Goal: Task Accomplishment & Management: Complete application form

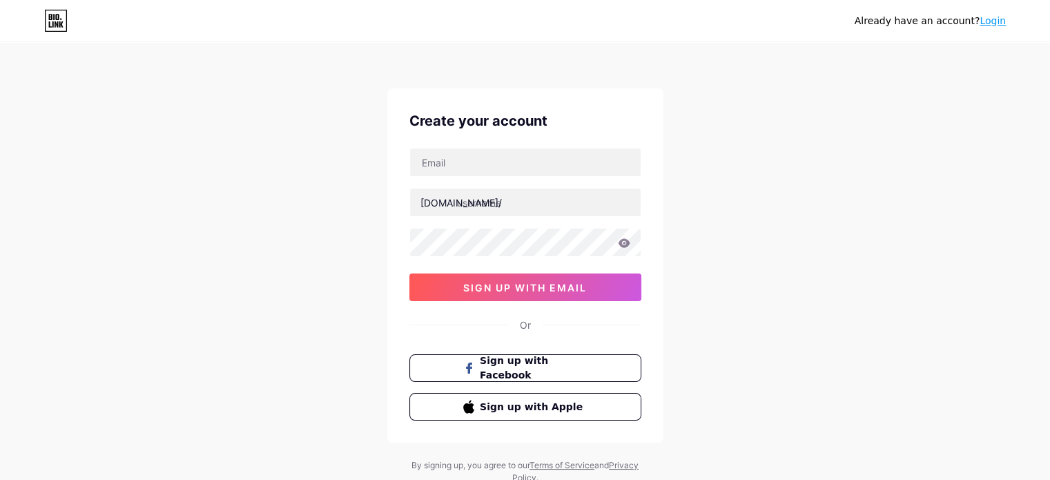
scroll to position [47, 0]
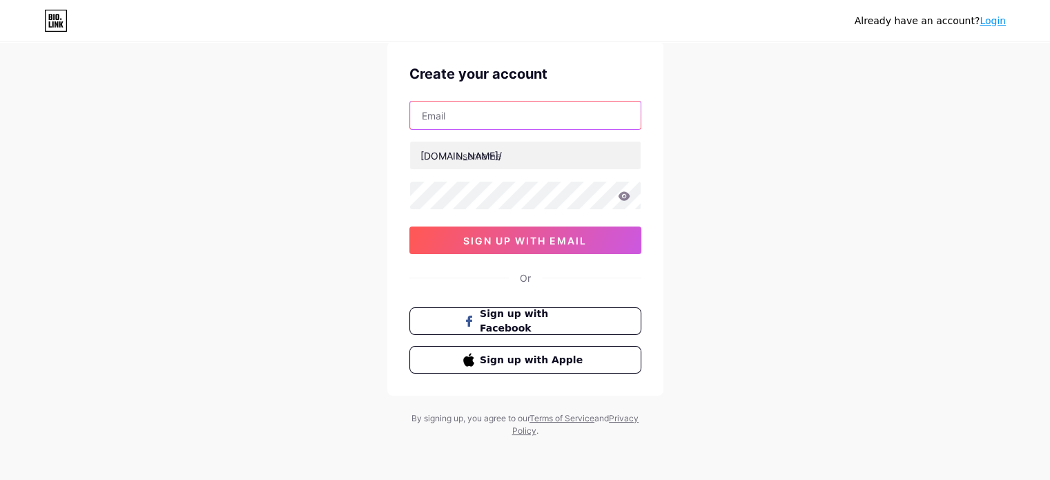
click at [513, 121] on input "text" at bounding box center [525, 115] width 231 height 28
type input "[EMAIL_ADDRESS][DOMAIN_NAME]"
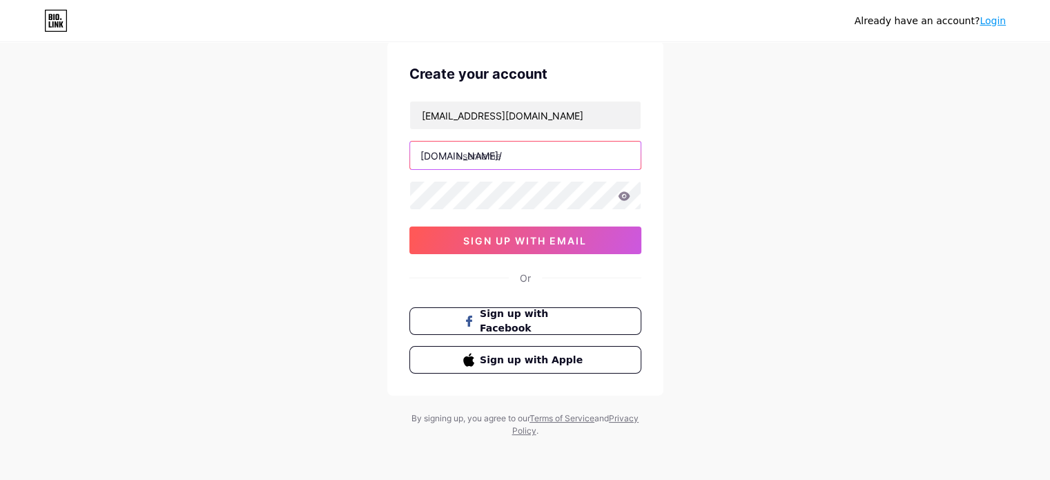
click at [519, 153] on input "text" at bounding box center [525, 155] width 231 height 28
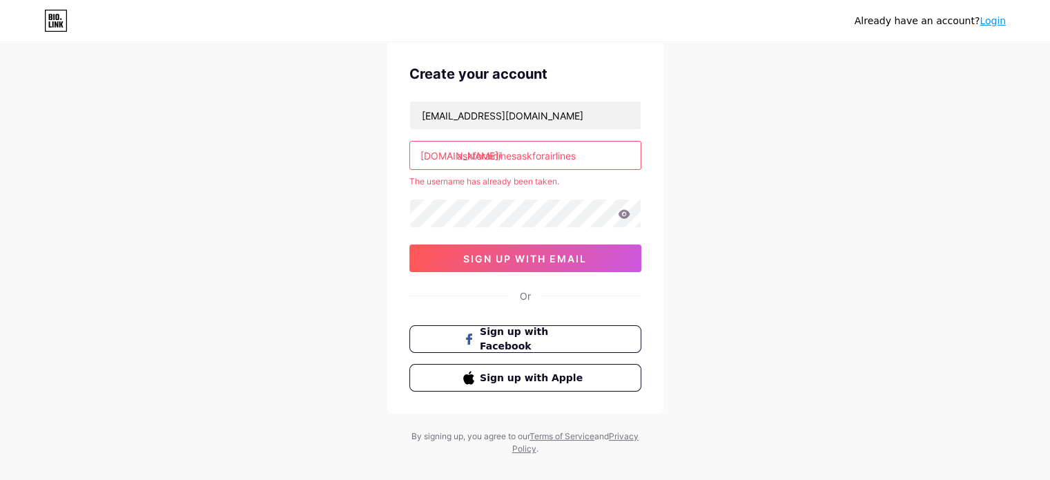
drag, startPoint x: 520, startPoint y: 158, endPoint x: 627, endPoint y: 168, distance: 107.4
click at [627, 168] on input "askforairlinesaskforairlines" at bounding box center [525, 155] width 231 height 28
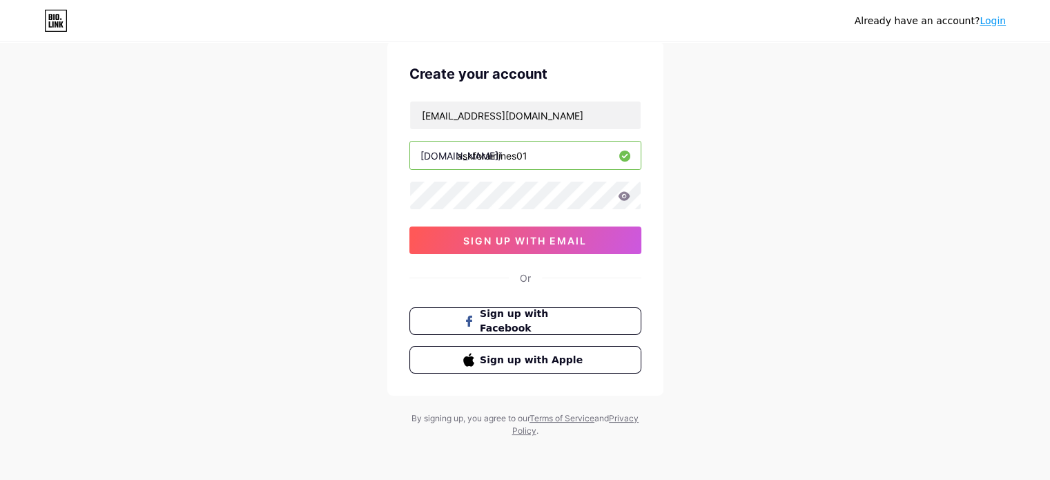
type input "askforairlines01"
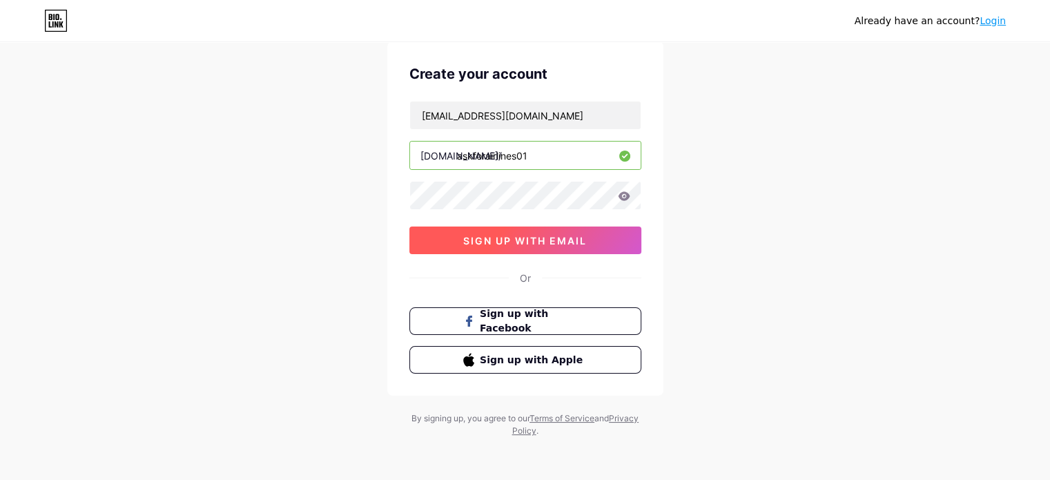
click at [567, 239] on span "sign up with email" at bounding box center [525, 241] width 124 height 12
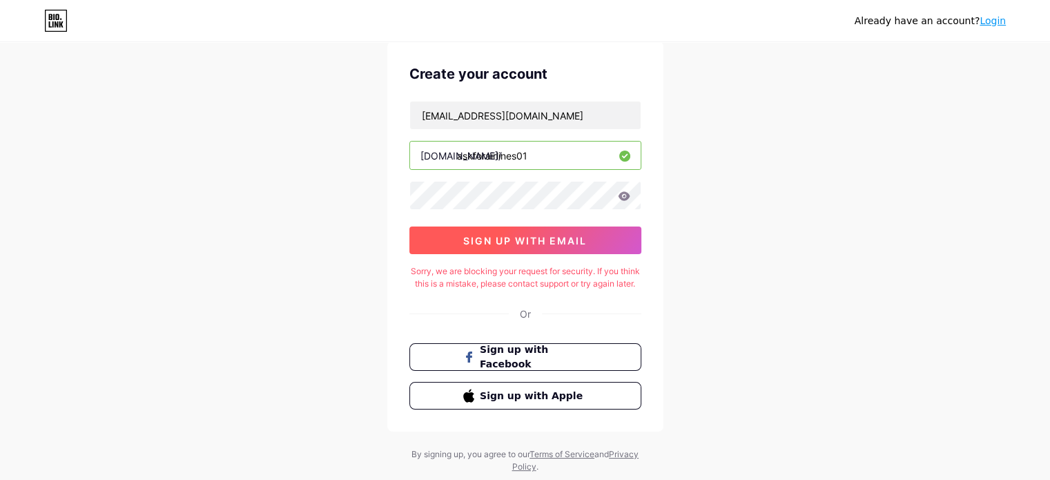
click at [524, 239] on span "sign up with email" at bounding box center [525, 241] width 124 height 12
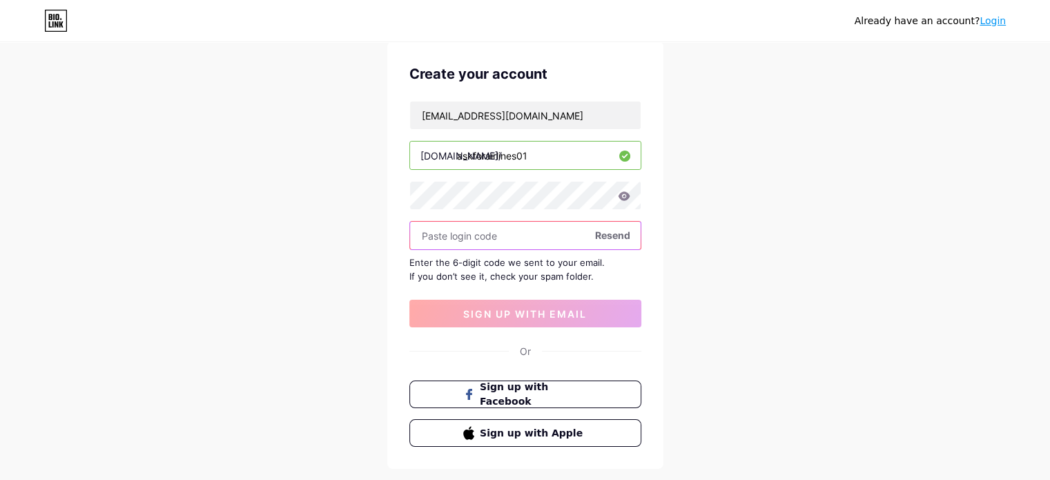
paste input "430281"
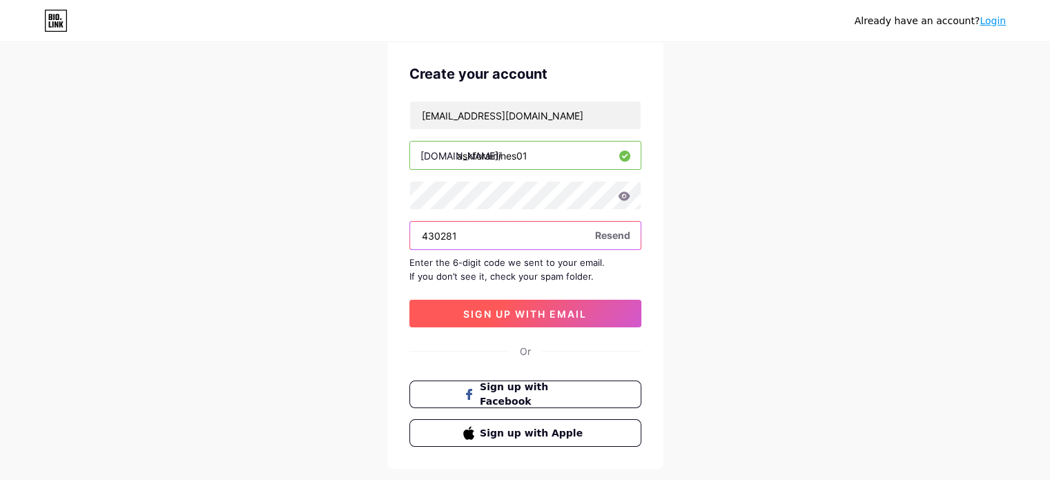
type input "430281"
click at [502, 304] on button "sign up with email" at bounding box center [525, 314] width 232 height 28
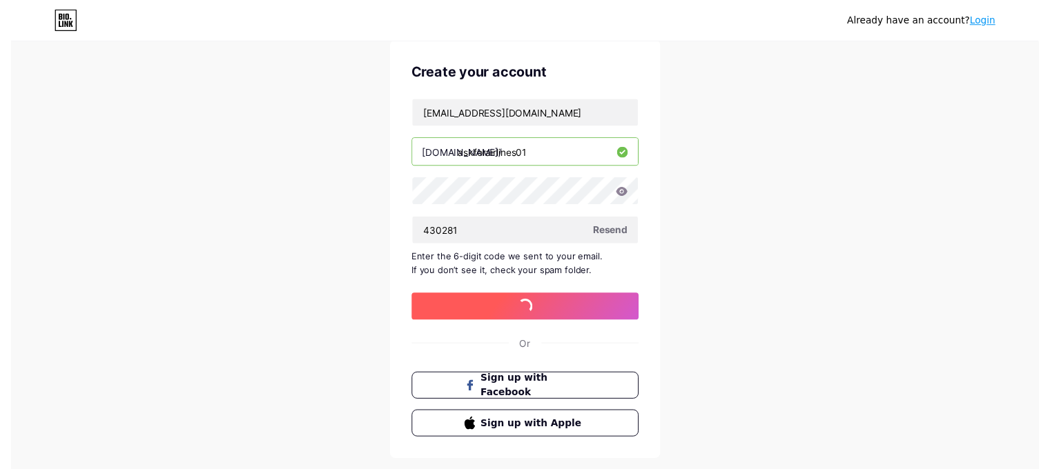
scroll to position [0, 0]
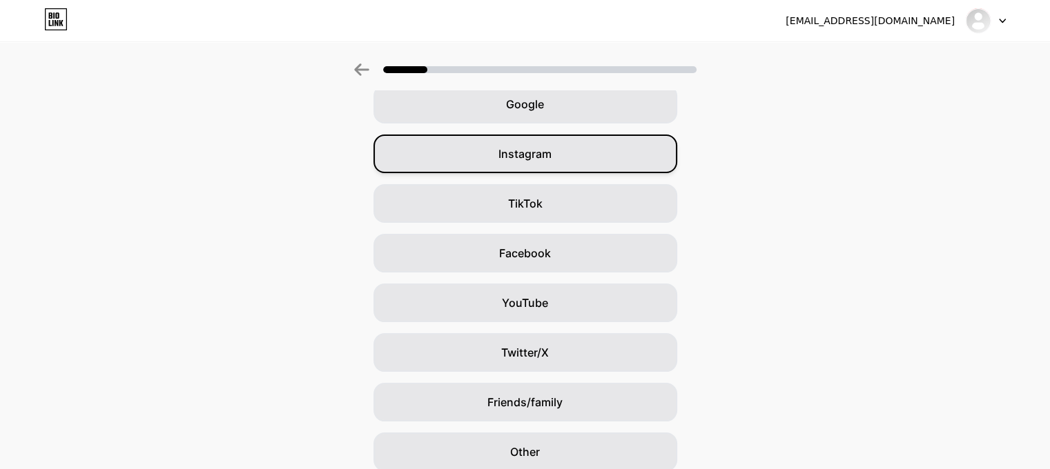
scroll to position [126, 0]
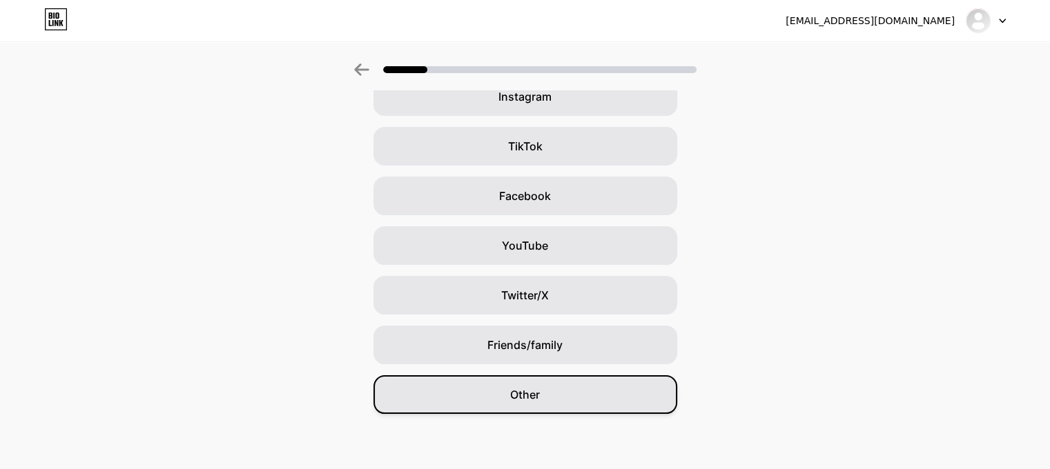
click at [577, 390] on div "Other" at bounding box center [525, 394] width 304 height 39
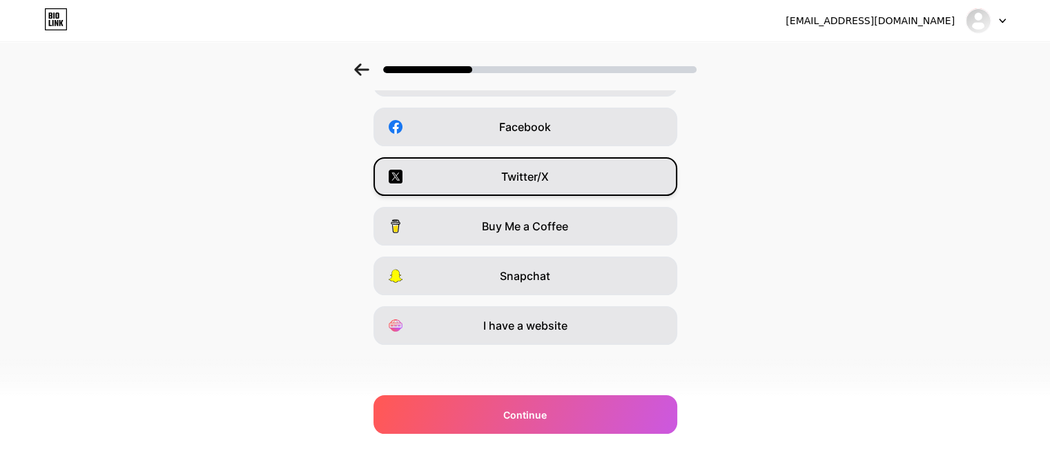
scroll to position [194, 0]
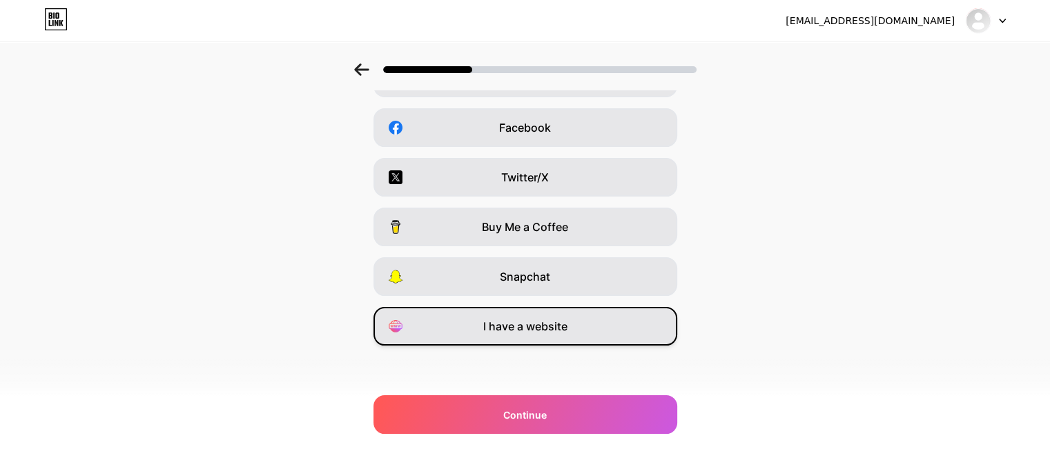
click at [533, 328] on span "I have a website" at bounding box center [525, 326] width 84 height 17
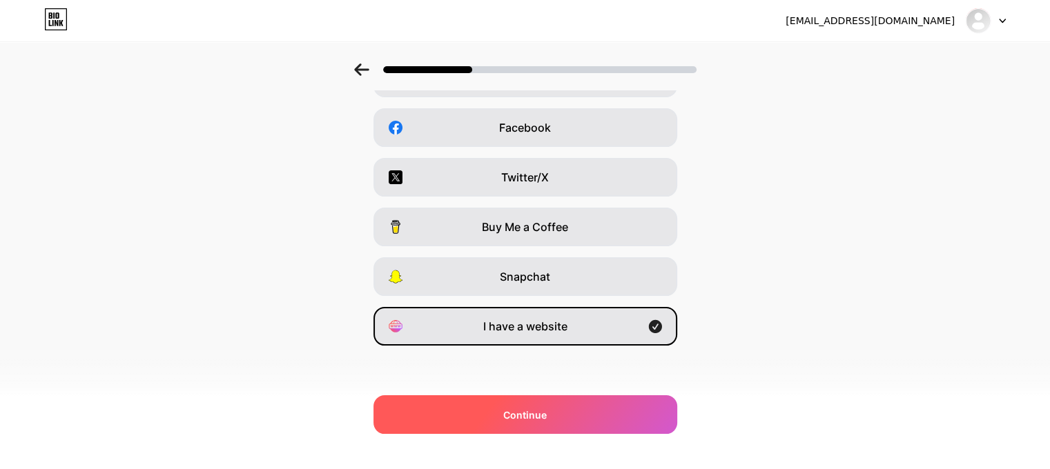
click at [519, 431] on div "Continue" at bounding box center [525, 414] width 304 height 39
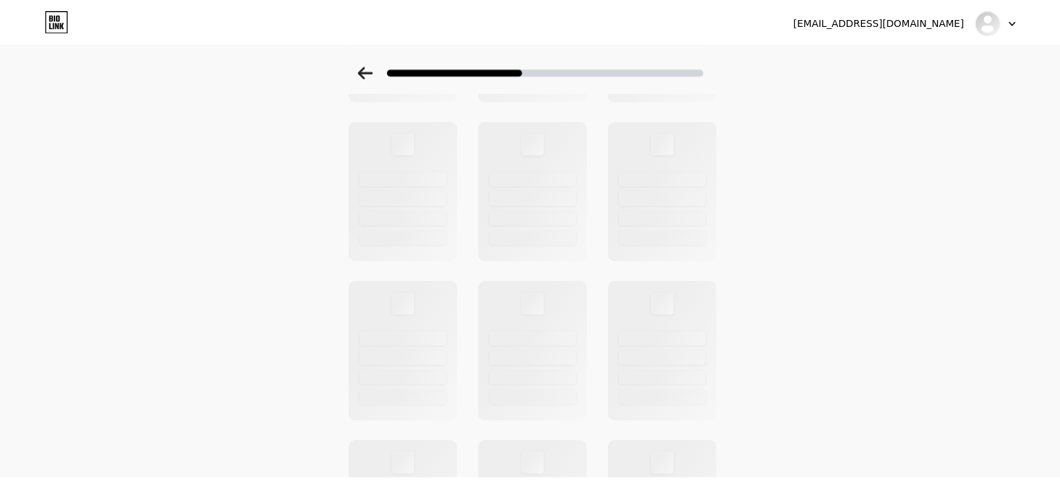
scroll to position [0, 0]
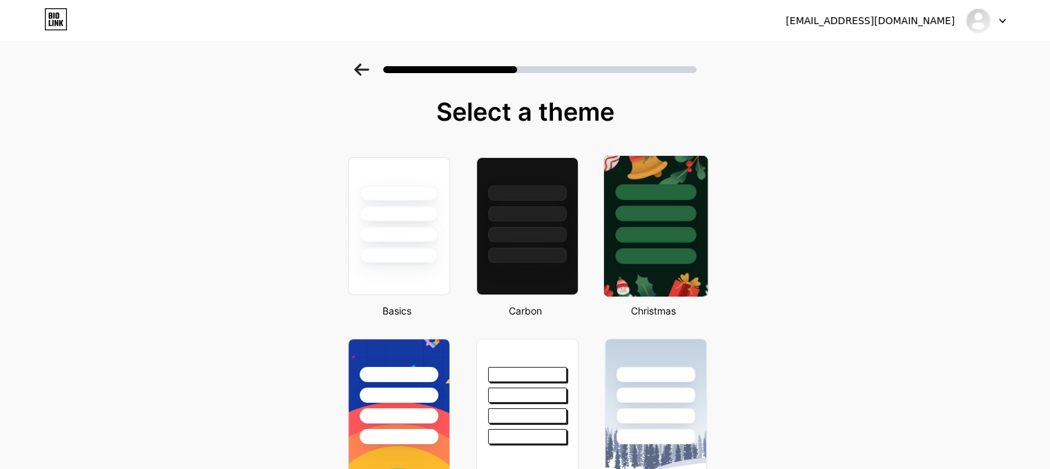
click at [642, 264] on img at bounding box center [655, 226] width 104 height 141
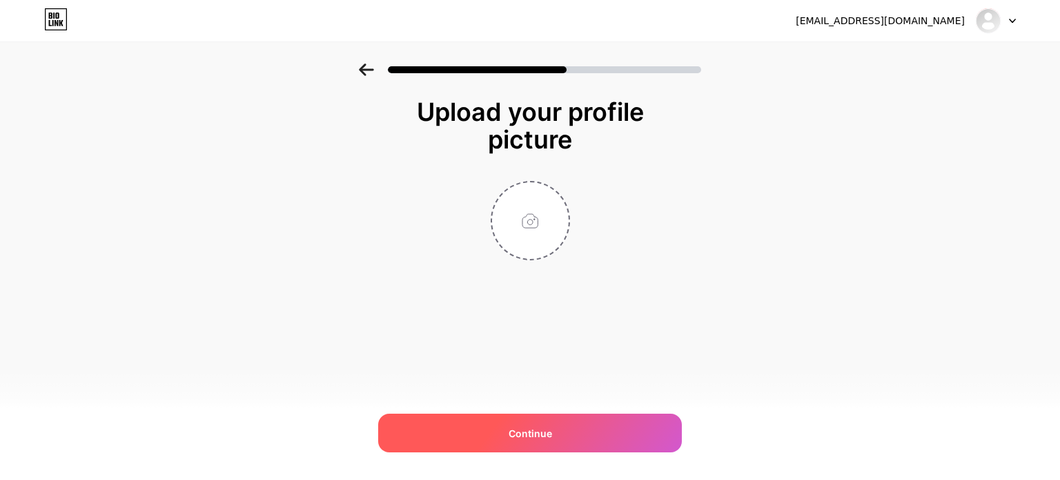
click at [558, 427] on div "Continue" at bounding box center [530, 432] width 304 height 39
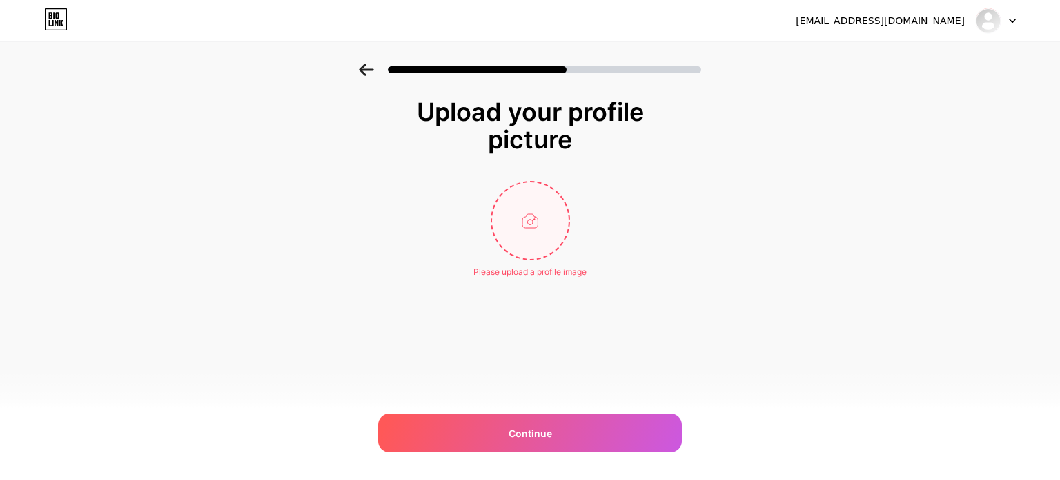
click at [533, 212] on input "file" at bounding box center [530, 220] width 77 height 77
type input "C:\fakepath\Screenshot 2025-09-0..._imresizer (15).jpg"
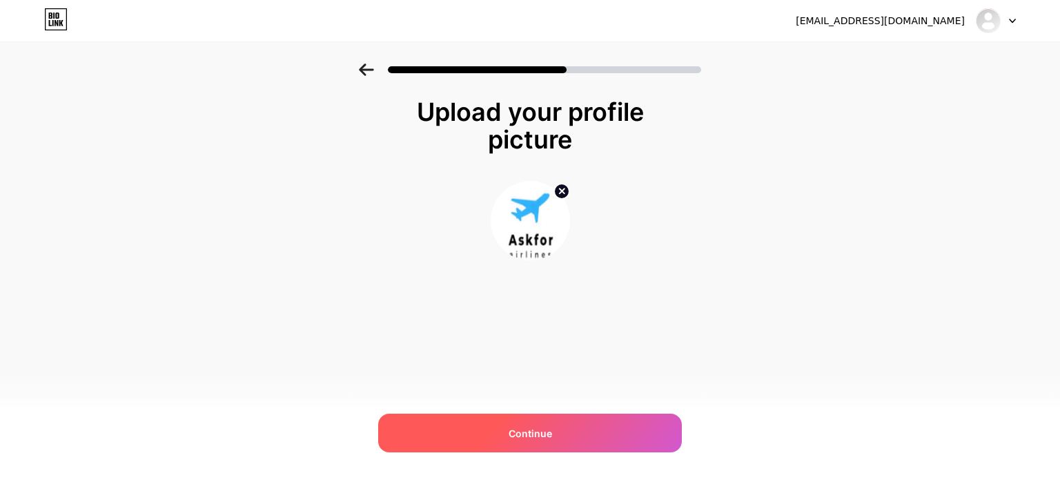
click at [498, 422] on div "Continue" at bounding box center [530, 432] width 304 height 39
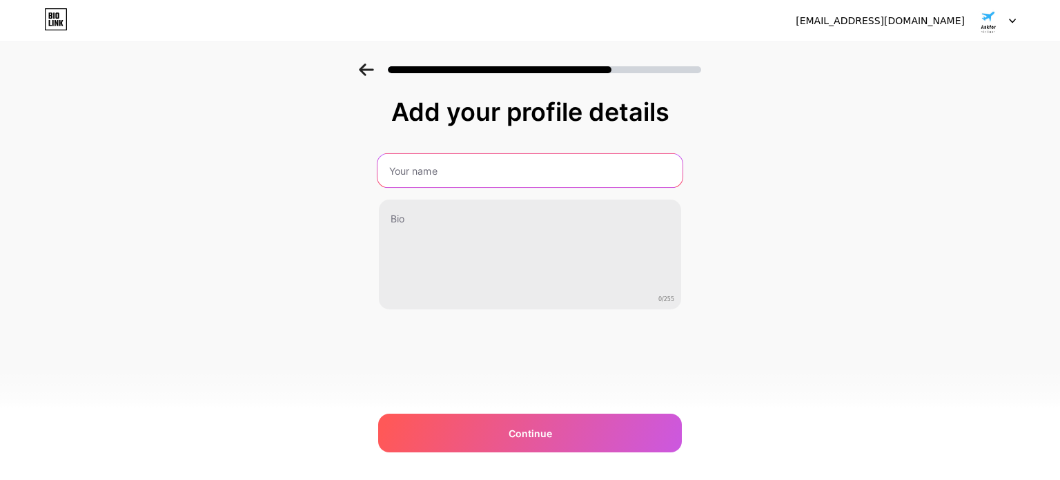
click at [484, 177] on input "text" at bounding box center [530, 170] width 305 height 33
type input "Askforairlines"
